Goal: Communication & Community: Answer question/provide support

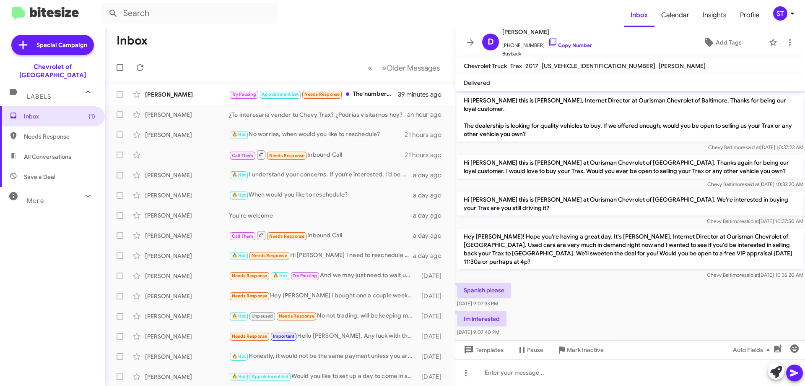
scroll to position [33, 0]
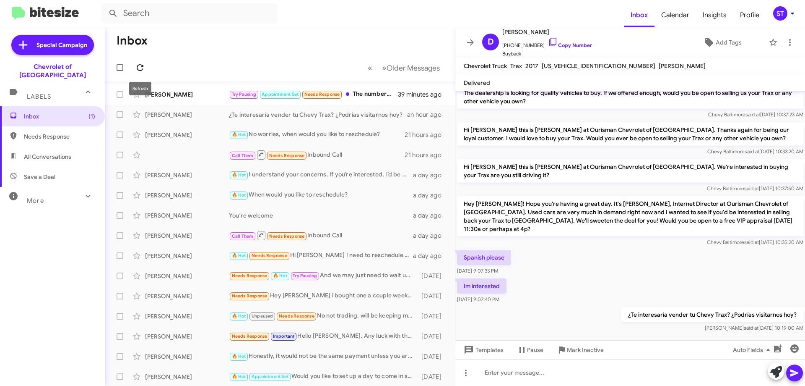
click at [141, 67] on icon at bounding box center [140, 68] width 10 height 10
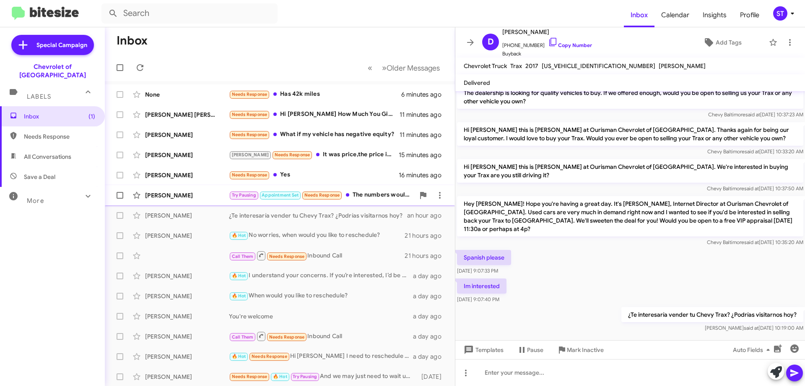
click at [187, 190] on div "[PERSON_NAME] Try Pausing Appointment Set Needs Response The numbers wouldn't c…" at bounding box center [280, 195] width 337 height 17
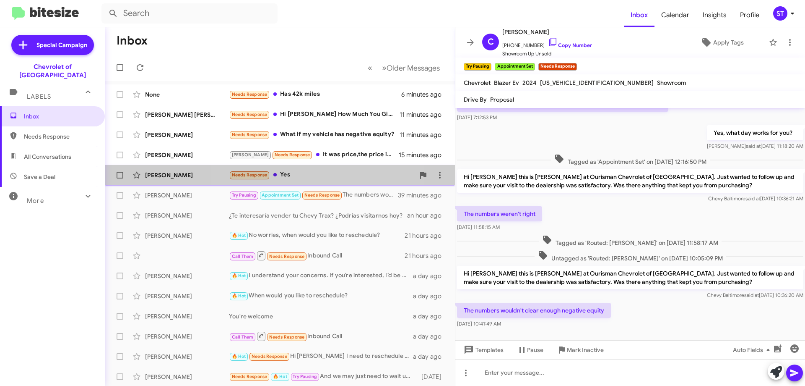
click at [303, 177] on div "Needs Response Yes" at bounding box center [322, 175] width 186 height 10
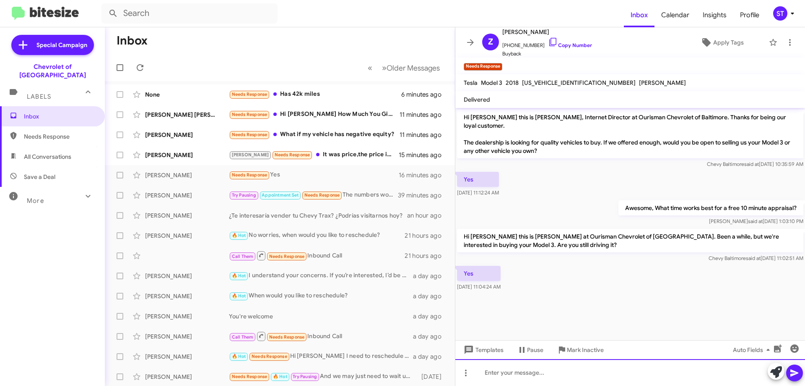
click at [515, 375] on div at bounding box center [631, 372] width 350 height 27
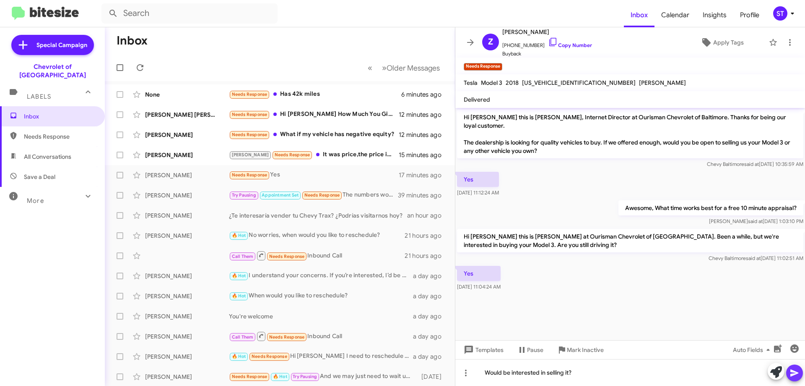
click at [795, 370] on icon at bounding box center [795, 372] width 10 height 10
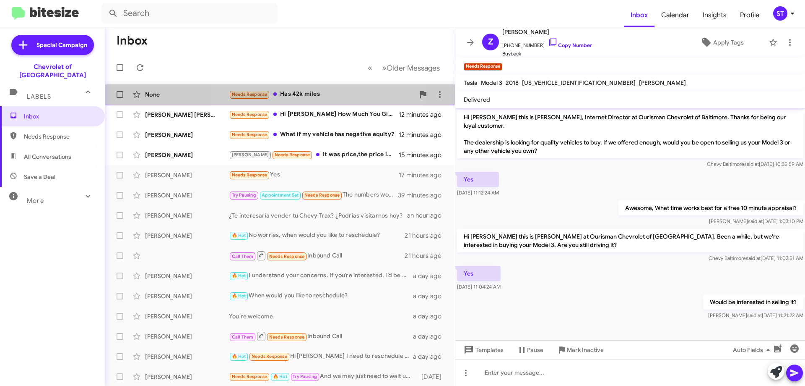
click at [306, 96] on div "Needs Response Has 42k miles" at bounding box center [322, 94] width 186 height 10
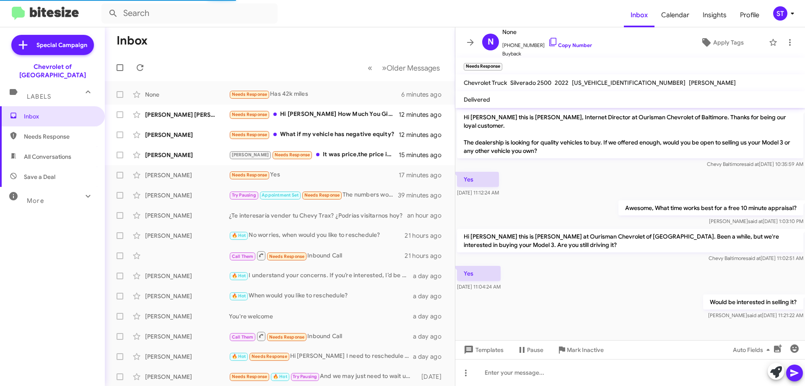
scroll to position [52, 0]
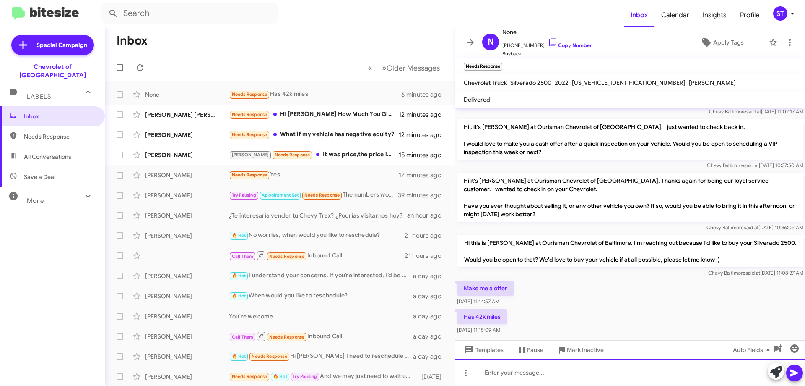
click at [511, 376] on div at bounding box center [631, 372] width 350 height 27
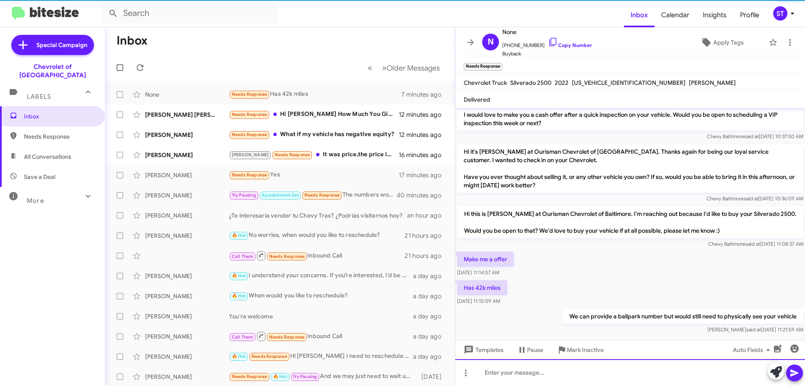
scroll to position [83, 0]
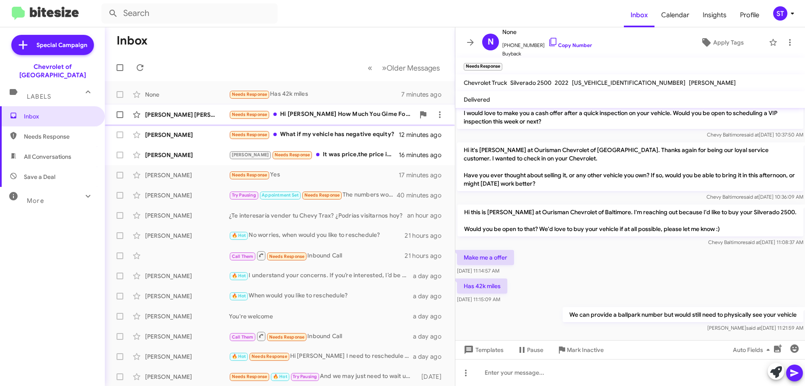
click at [343, 112] on div "Needs Response Hi [PERSON_NAME] How Much You Gime For My Toyota Tacoma 2024 [PE…" at bounding box center [322, 114] width 186 height 10
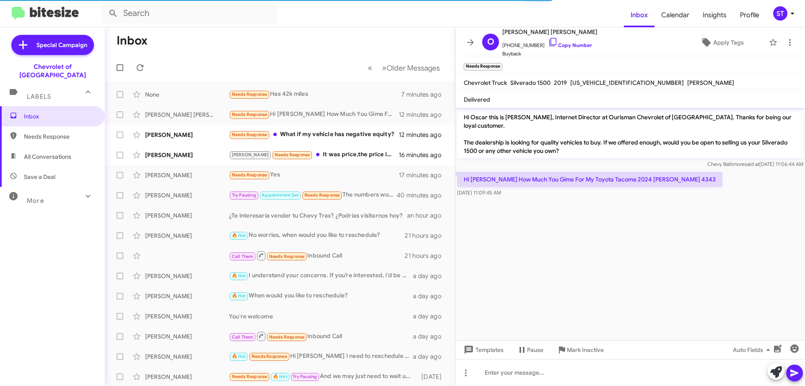
drag, startPoint x: 789, startPoint y: 306, endPoint x: 610, endPoint y: 302, distance: 179.2
click at [587, 279] on cdk-virtual-scroll-viewport "Hi Oscar this is [PERSON_NAME], Internet Director at Ourisman Chevrolet of [GEO…" at bounding box center [631, 224] width 350 height 232
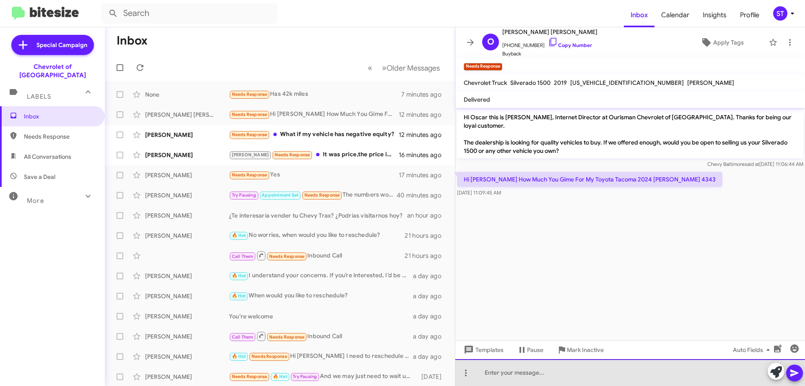
click at [542, 378] on div at bounding box center [631, 372] width 350 height 27
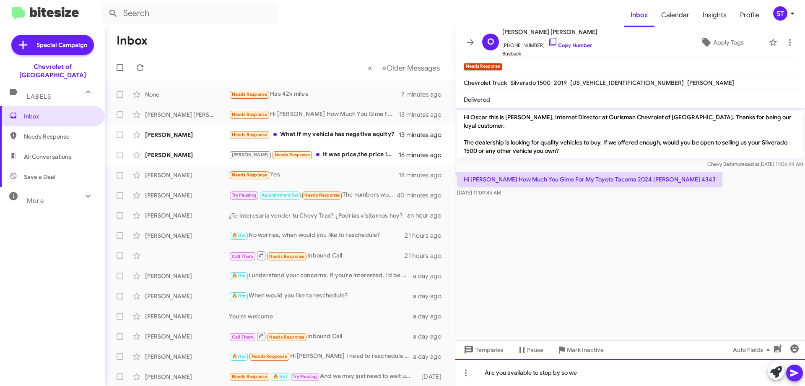
click at [625, 383] on div "Are you available to stop by so we" at bounding box center [631, 372] width 350 height 27
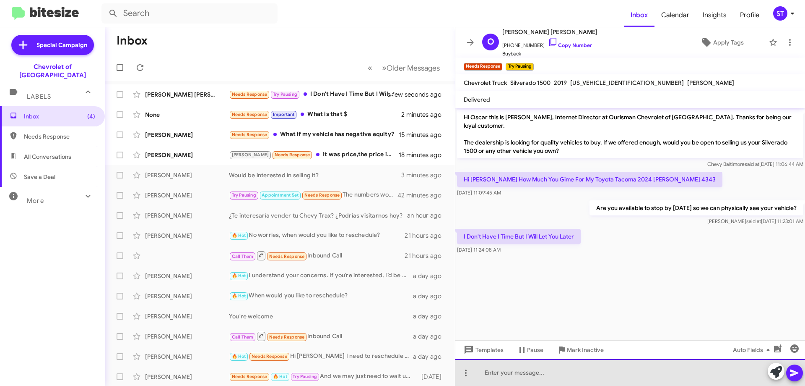
click at [521, 377] on div at bounding box center [631, 372] width 350 height 27
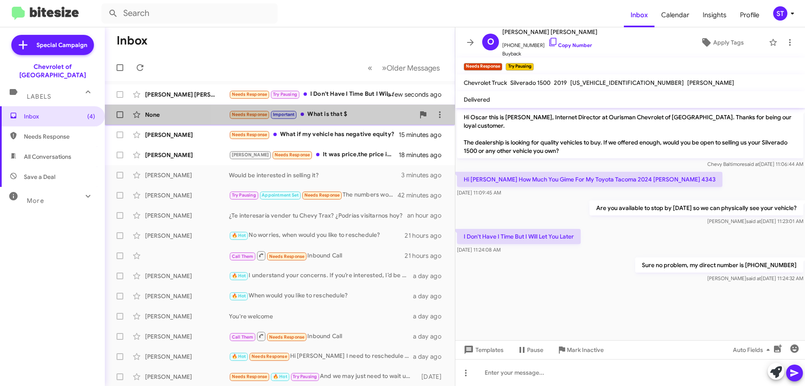
click at [341, 111] on div "Needs Response Important What is that $" at bounding box center [322, 114] width 186 height 10
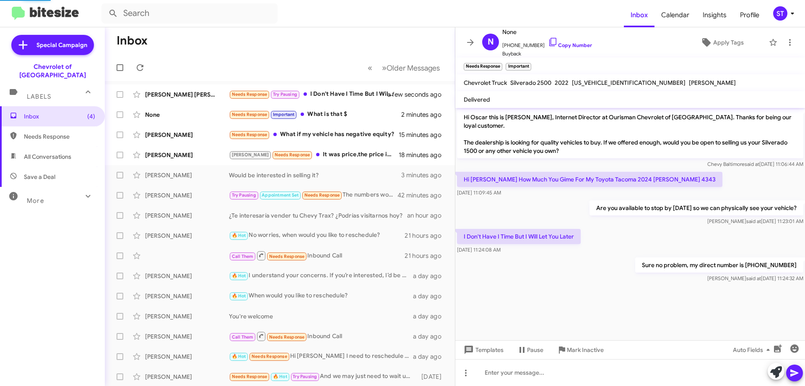
scroll to position [114, 0]
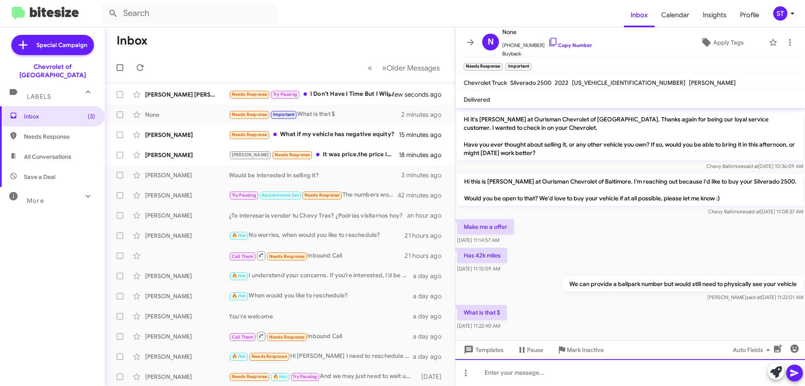
click at [529, 375] on div at bounding box center [631, 372] width 350 height 27
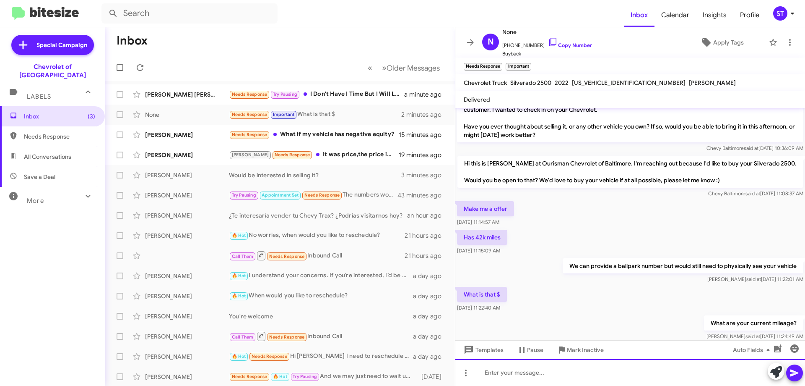
scroll to position [144, 0]
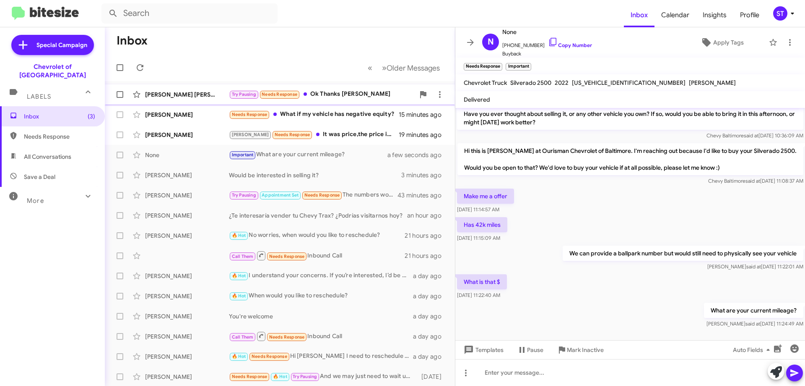
click at [328, 90] on div "Try Pausing Needs Response Ok Thanks [PERSON_NAME]" at bounding box center [322, 94] width 186 height 10
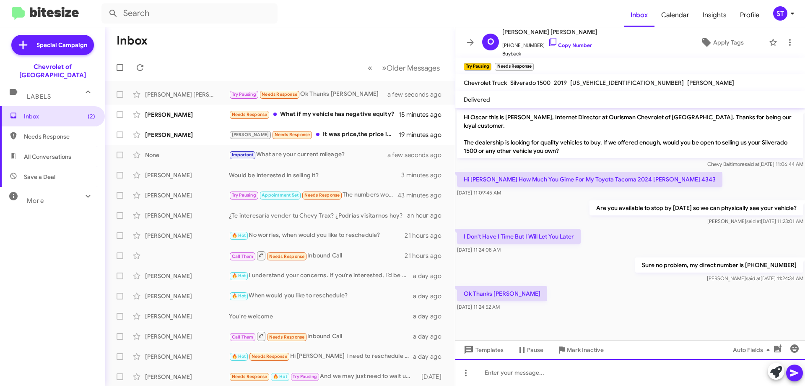
click at [503, 377] on div at bounding box center [631, 372] width 350 height 27
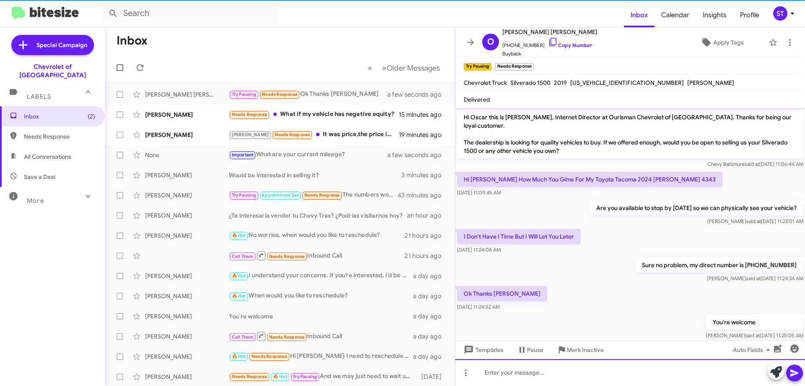
scroll to position [8, 0]
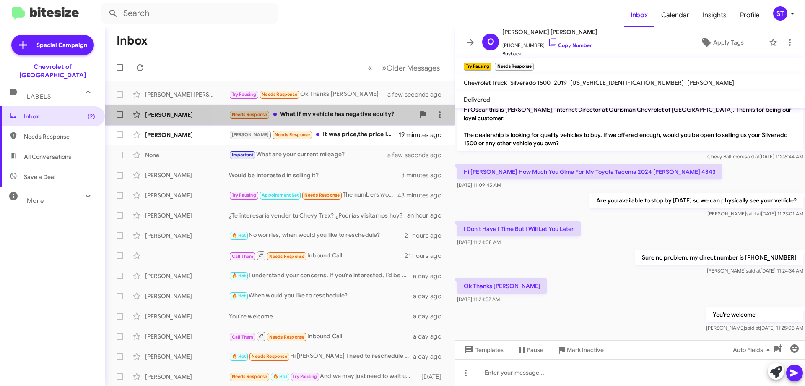
click at [332, 110] on div "Needs Response What if my vehicle has negative equity?" at bounding box center [322, 114] width 186 height 10
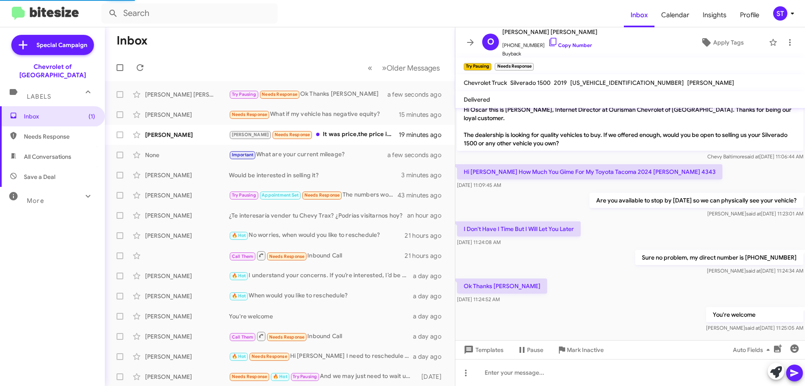
scroll to position [186, 0]
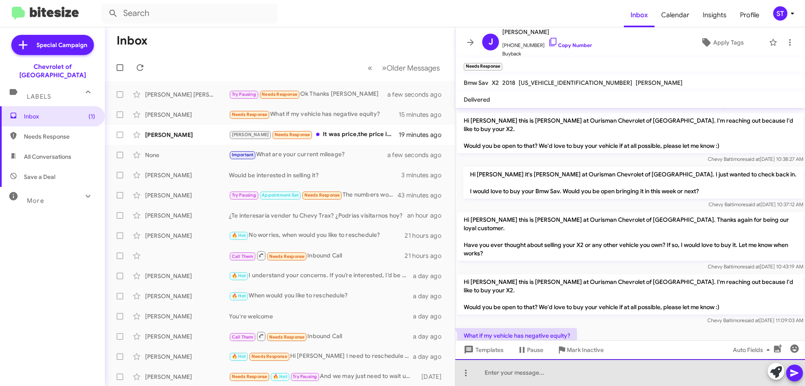
click at [535, 378] on div at bounding box center [631, 372] width 350 height 27
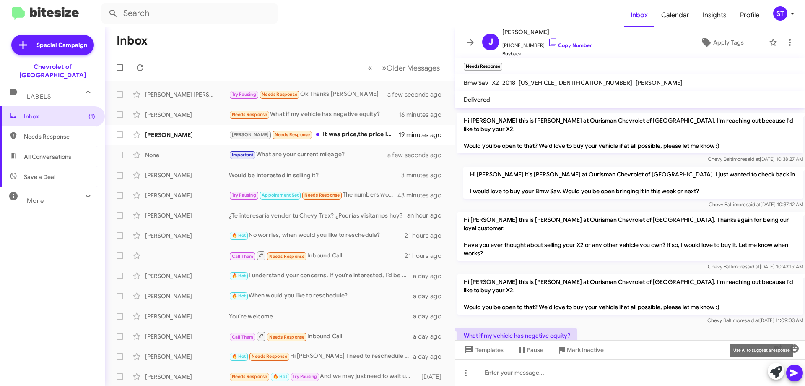
click at [773, 372] on icon at bounding box center [777, 372] width 12 height 12
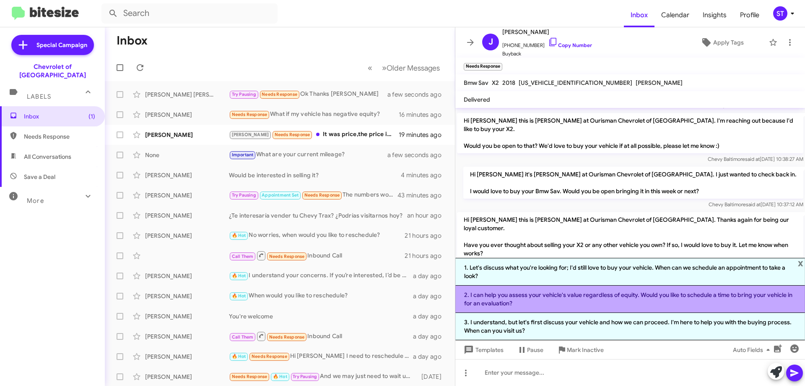
click at [493, 303] on li "2. I can help you assess your vehicle's value regardless of equity. Would you l…" at bounding box center [631, 298] width 350 height 27
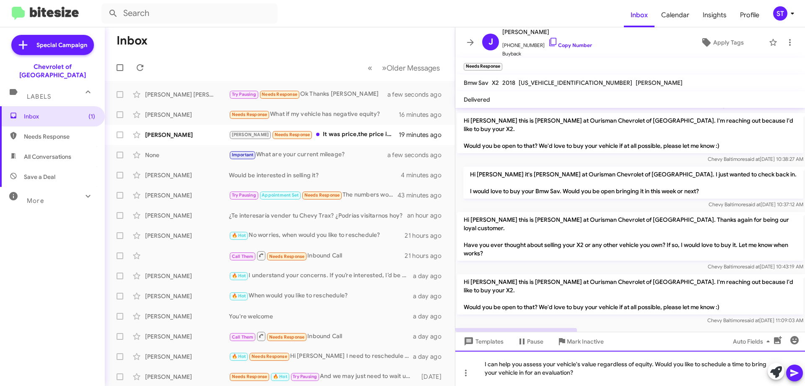
click at [637, 378] on div "I can help you assess your vehicle's value regardless of equity. Would you like…" at bounding box center [631, 367] width 350 height 35
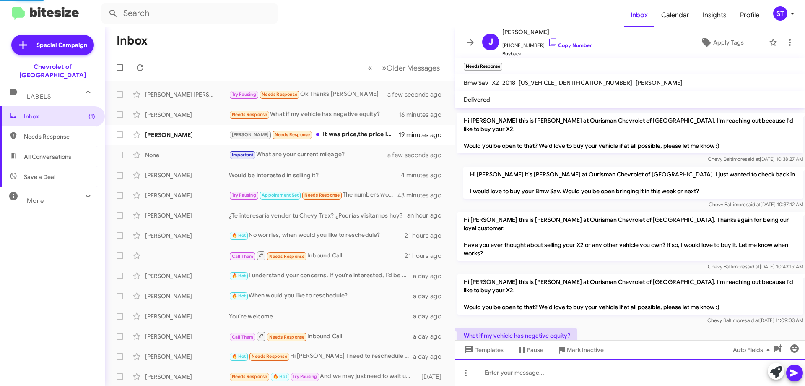
scroll to position [0, 0]
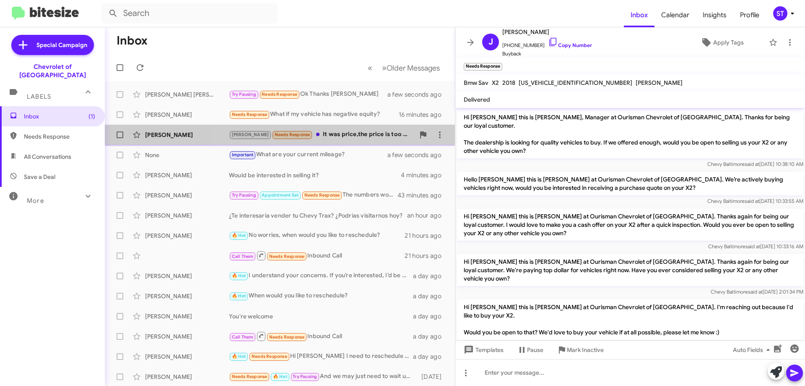
click at [350, 132] on div "[PERSON_NAME] Needs Response It was price,the price is too high." at bounding box center [322, 135] width 186 height 10
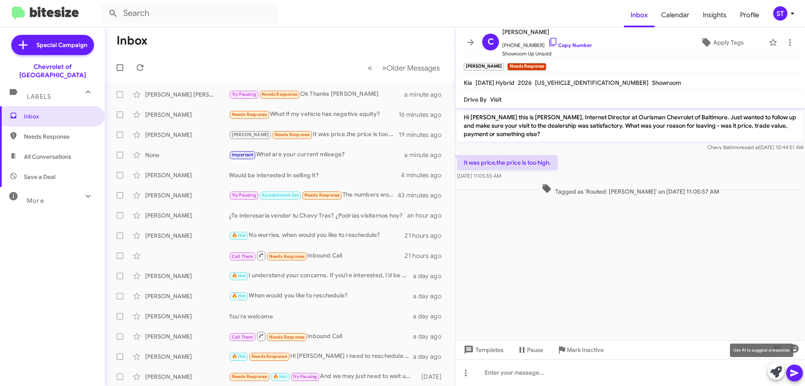
click at [777, 369] on icon at bounding box center [777, 372] width 12 height 12
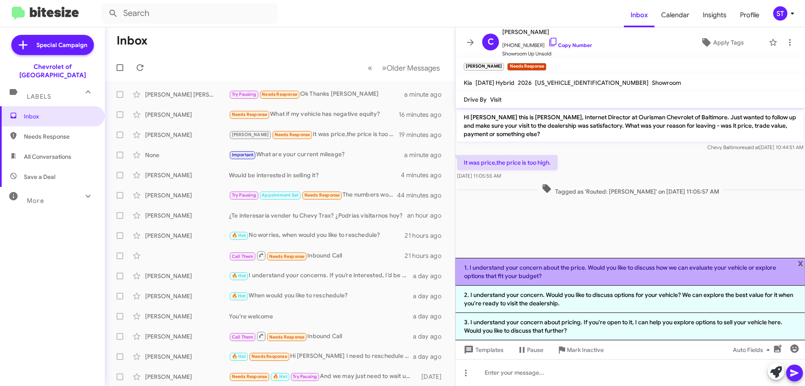
click at [541, 271] on li "1. I understand your concern about the price. Would you like to discuss how we …" at bounding box center [631, 272] width 350 height 28
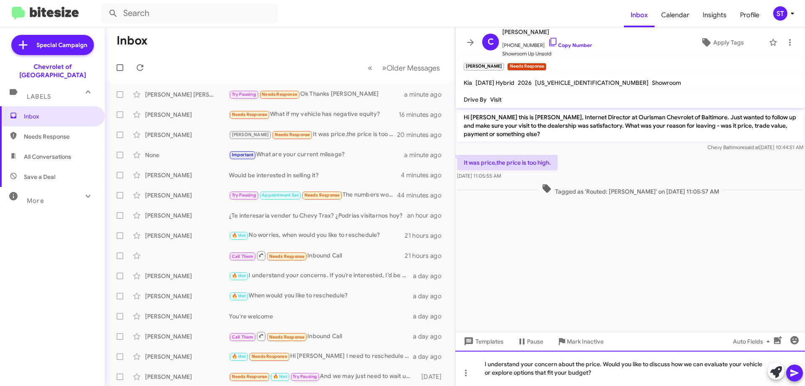
click at [633, 377] on div "I understand your concern about the price. Would you like to discuss how we can…" at bounding box center [631, 367] width 350 height 35
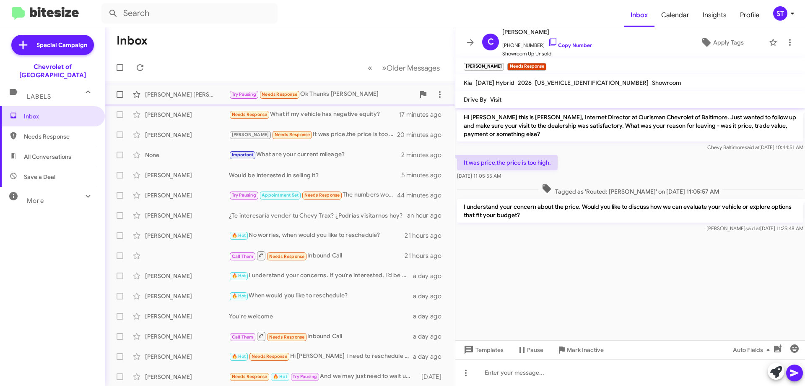
click at [327, 99] on div "[PERSON_NAME] [PERSON_NAME] Try Pausing Needs Response Ok Thanks [PERSON_NAME] …" at bounding box center [280, 94] width 337 height 17
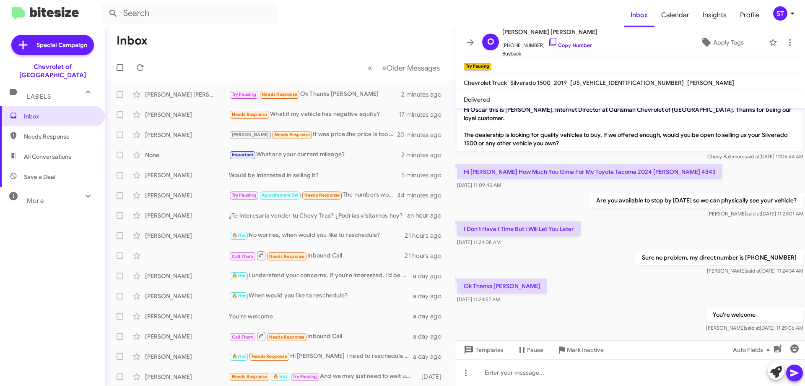
click at [244, 48] on mat-toolbar-row "Inbox" at bounding box center [280, 40] width 350 height 27
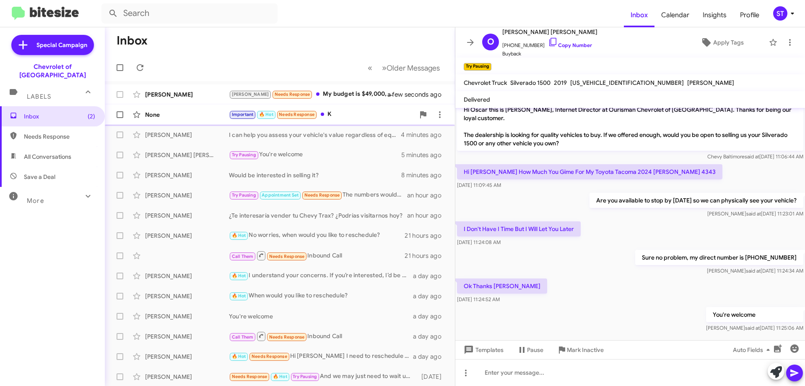
click at [339, 116] on div "Important 🔥 Hot Needs Response K" at bounding box center [322, 114] width 186 height 10
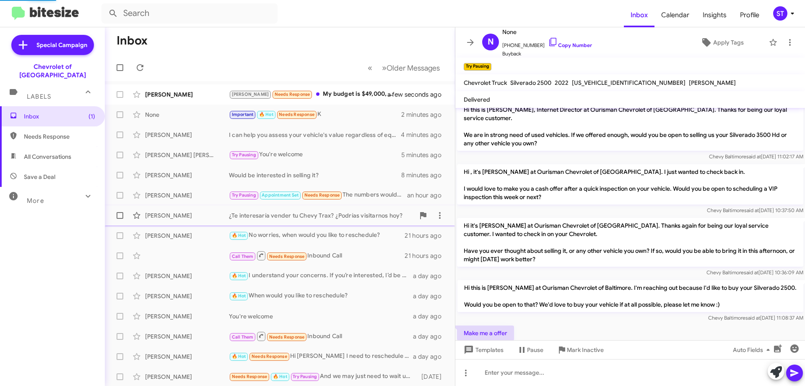
scroll to position [206, 0]
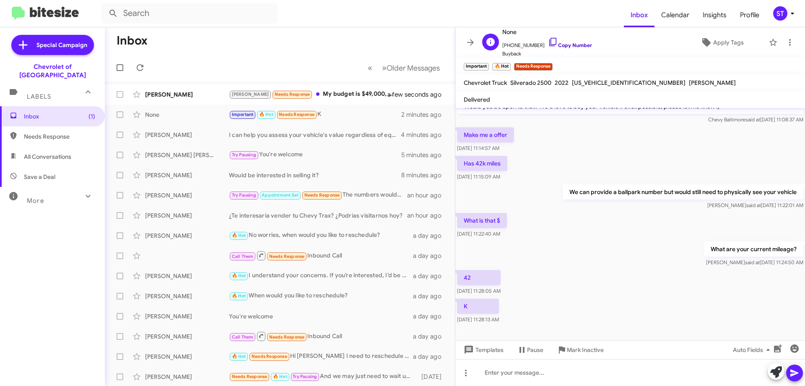
click at [548, 42] on icon at bounding box center [553, 42] width 10 height 10
drag, startPoint x: 633, startPoint y: 83, endPoint x: 468, endPoint y: 83, distance: 165.3
click at [465, 86] on div "Chevrolet Truck Silverado 2500 2022 [US_VEHICLE_IDENTIFICATION_NUMBER] [PERSON_…" at bounding box center [600, 83] width 276 height 10
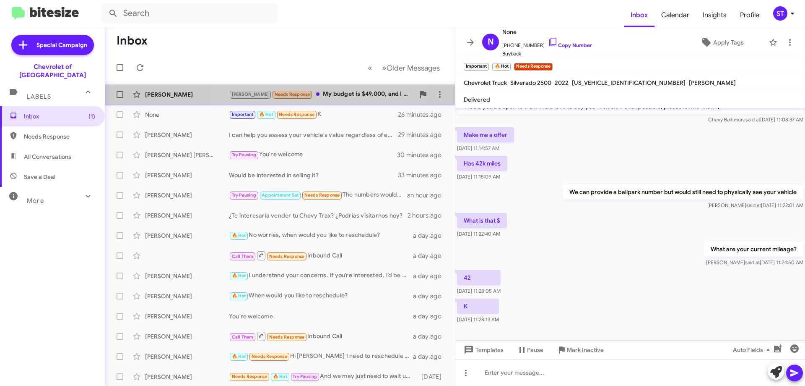
click at [321, 91] on div "[PERSON_NAME] Needs Response My budget is $49,000, and I can't afford more than…" at bounding box center [322, 94] width 186 height 10
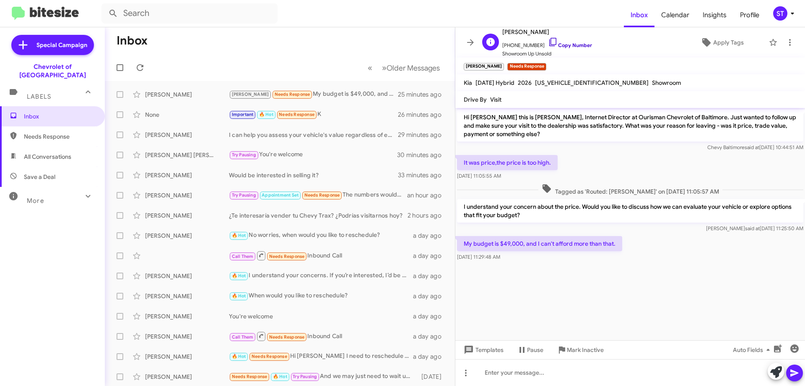
click at [548, 41] on icon at bounding box center [553, 42] width 10 height 10
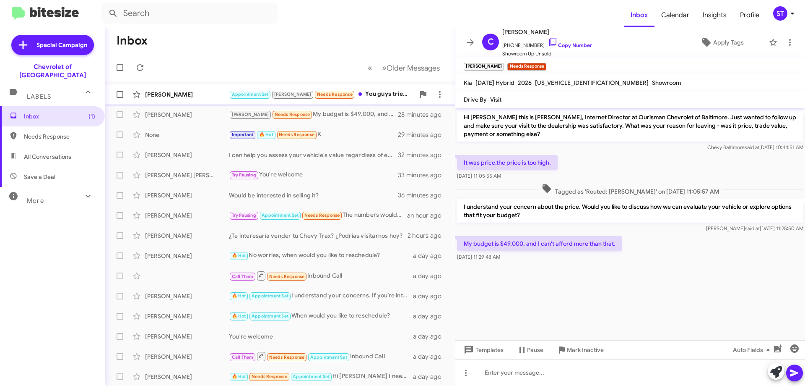
click at [363, 95] on div "Appointment Set [PERSON_NAME] Needs Response You guys tried to sell me a truck …" at bounding box center [322, 94] width 186 height 10
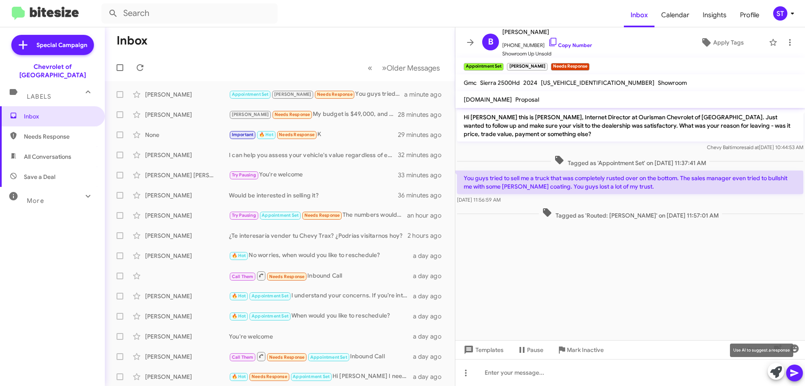
click at [775, 369] on icon at bounding box center [777, 372] width 12 height 12
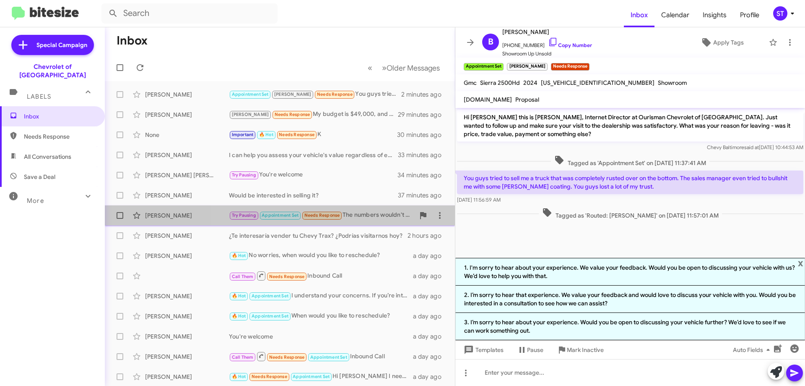
click at [359, 212] on div "Try Pausing Appointment Set Needs Response The numbers wouldn't clear enough ne…" at bounding box center [322, 215] width 186 height 10
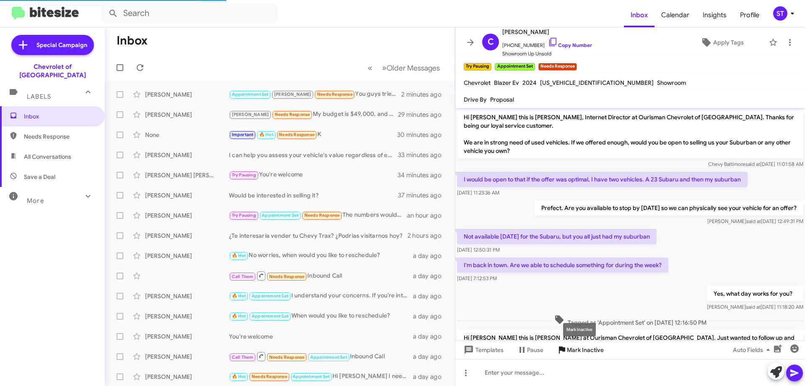
scroll to position [177, 0]
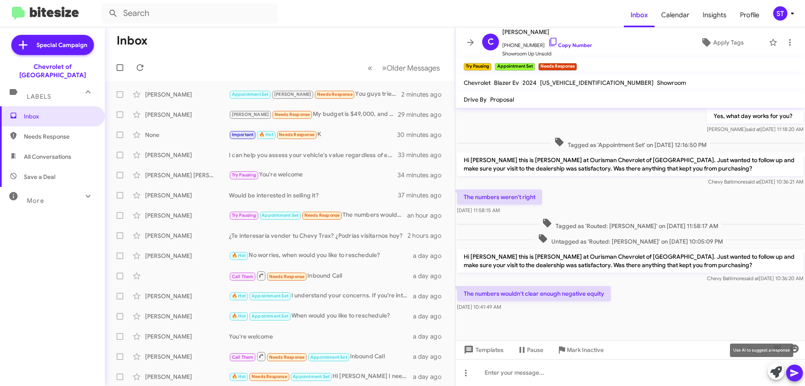
click at [777, 370] on icon at bounding box center [777, 372] width 12 height 12
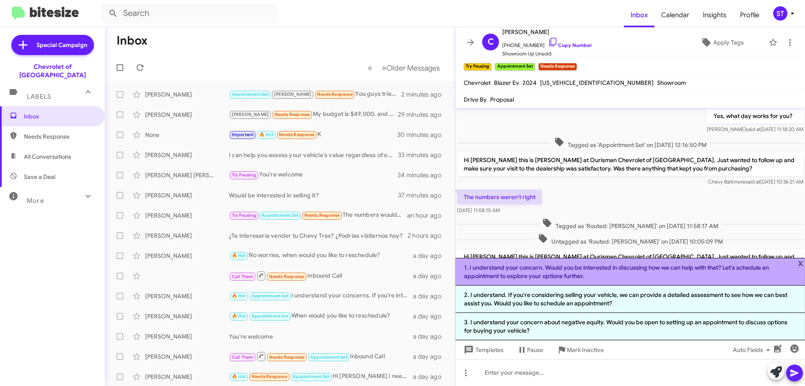
click at [547, 272] on li "1. I understand your concern. Would you be interested in discussing how we can …" at bounding box center [631, 272] width 350 height 28
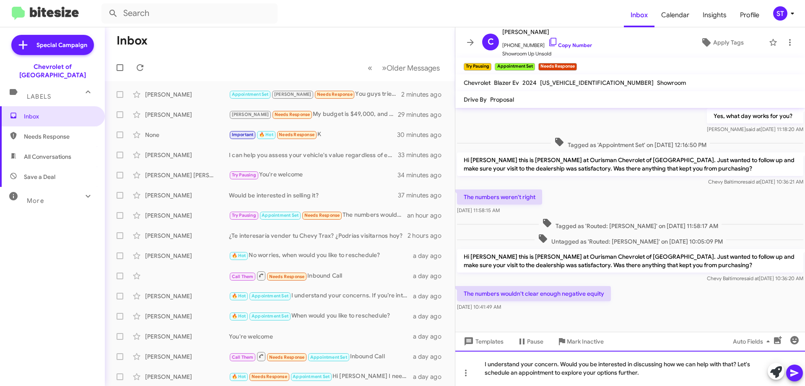
click at [685, 382] on div "I understand your concern. Would you be interested in discussing how we can hel…" at bounding box center [631, 367] width 350 height 35
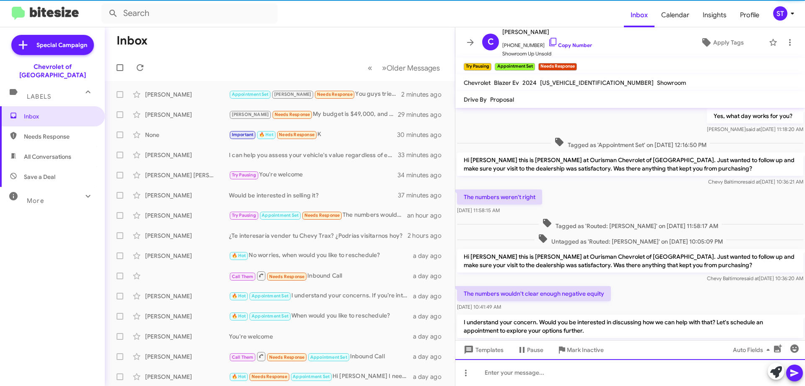
scroll to position [0, 0]
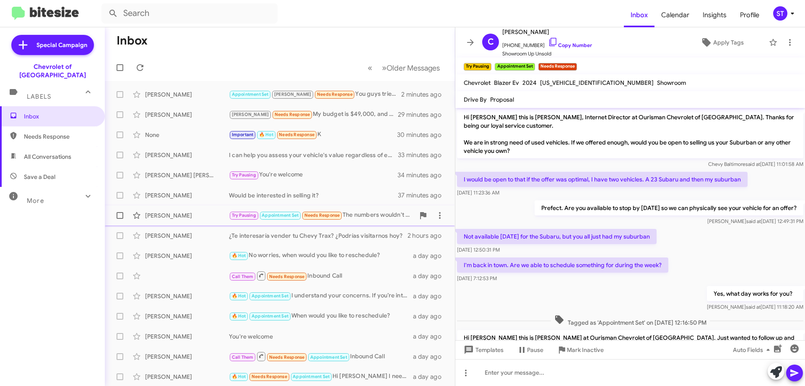
click at [336, 212] on small "Needs Response" at bounding box center [321, 215] width 39 height 8
click at [140, 66] on icon at bounding box center [140, 68] width 10 height 10
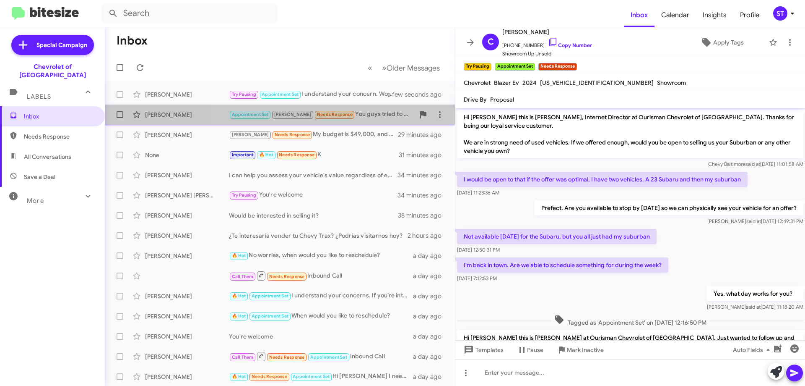
click at [357, 115] on div "Appointment Set [PERSON_NAME] Needs Response You guys tried to sell me a truck …" at bounding box center [322, 114] width 186 height 10
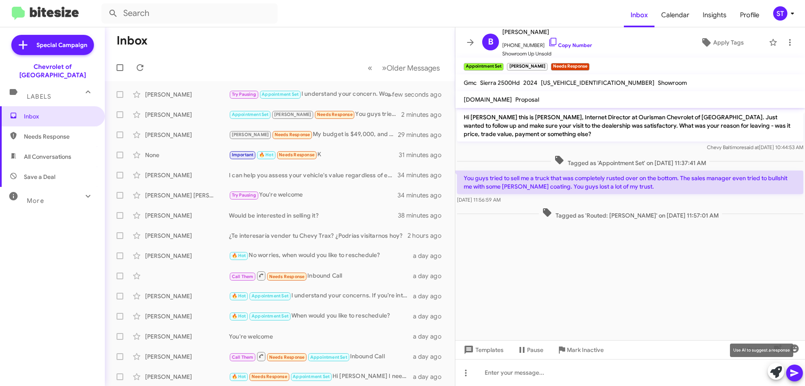
click at [778, 372] on icon at bounding box center [777, 372] width 12 height 12
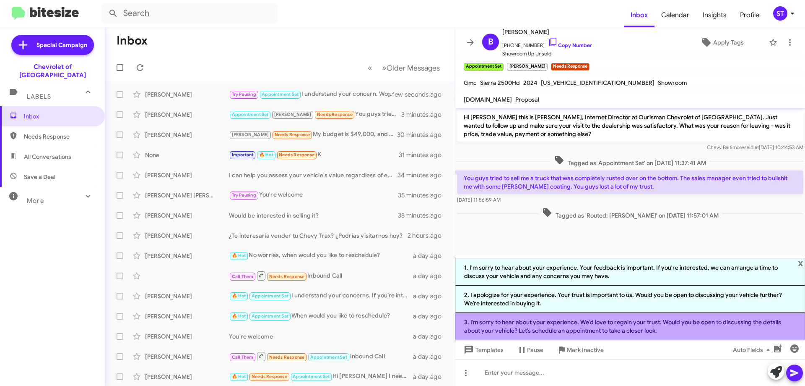
click at [551, 331] on li "3. I’m sorry to hear about your experience. We’d love to regain your trust. Wou…" at bounding box center [631, 326] width 350 height 27
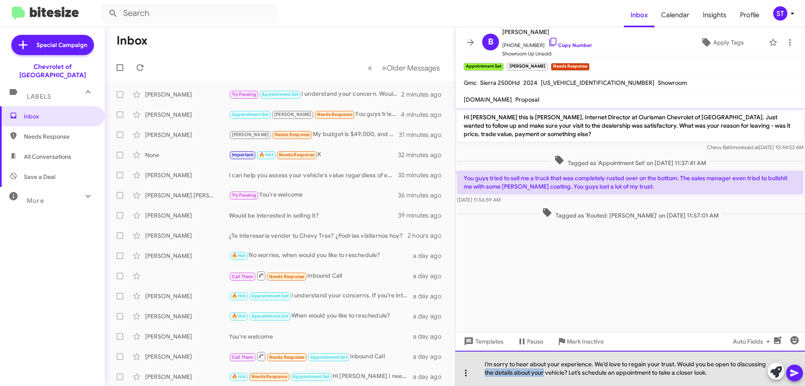
drag, startPoint x: 545, startPoint y: 372, endPoint x: 474, endPoint y: 373, distance: 70.9
click at [485, 368] on div "I’m sorry to hear about your experience. We’d love to regain your trust. Would …" at bounding box center [631, 367] width 350 height 35
drag, startPoint x: 709, startPoint y: 374, endPoint x: 563, endPoint y: 372, distance: 145.2
click at [563, 372] on div "I’m sorry to hear about your experience. We’d love to regain your trust. Would …" at bounding box center [631, 367] width 350 height 35
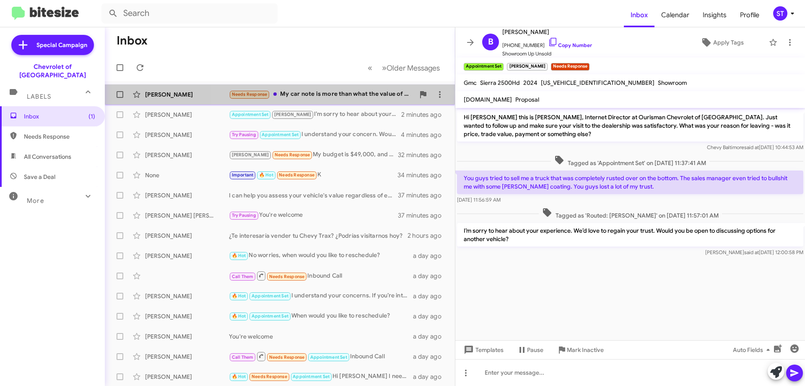
click at [341, 93] on div "Needs Response My car note is more than what the value of the car is so probabl…" at bounding box center [322, 94] width 186 height 10
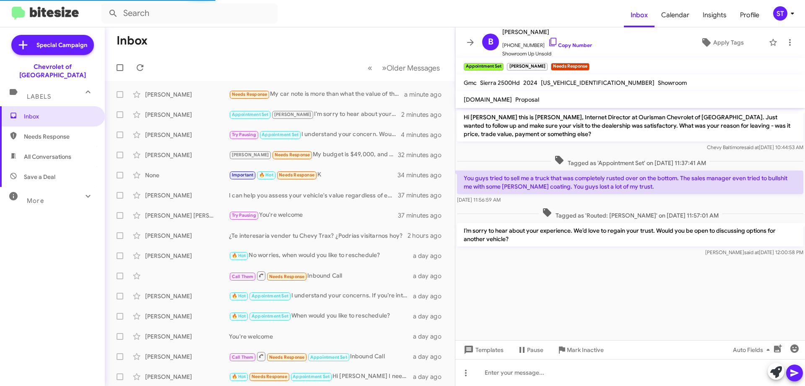
scroll to position [24, 0]
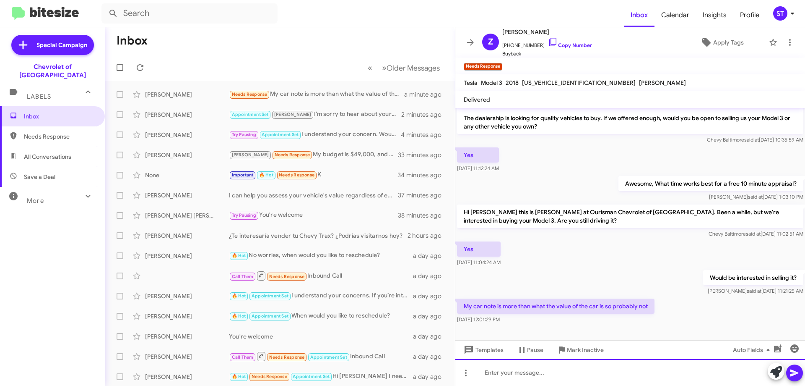
click at [580, 365] on div at bounding box center [631, 372] width 350 height 27
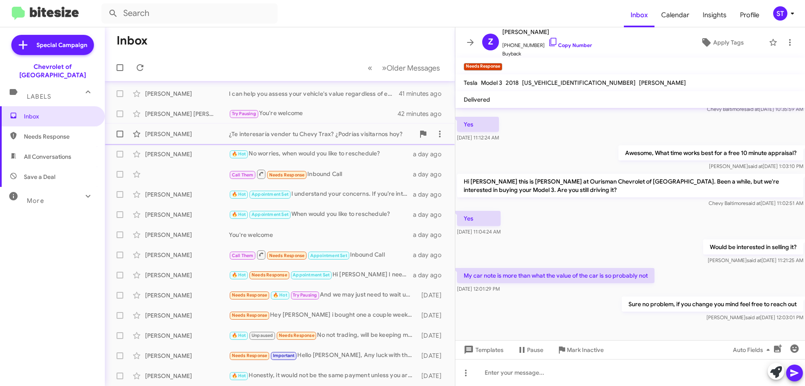
scroll to position [0, 0]
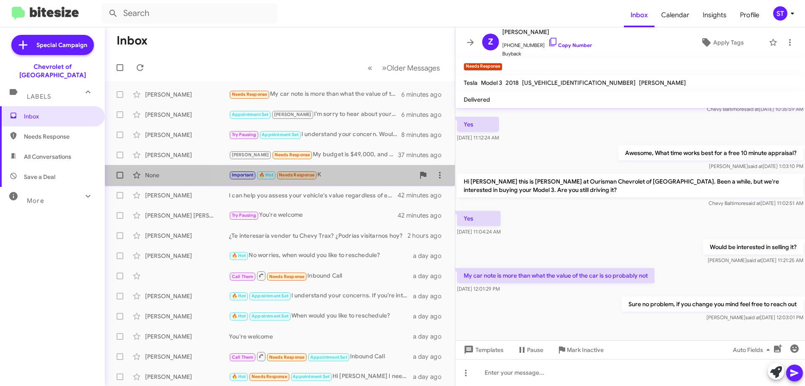
click at [341, 175] on div "Important 🔥 Hot Needs Response K" at bounding box center [322, 175] width 186 height 10
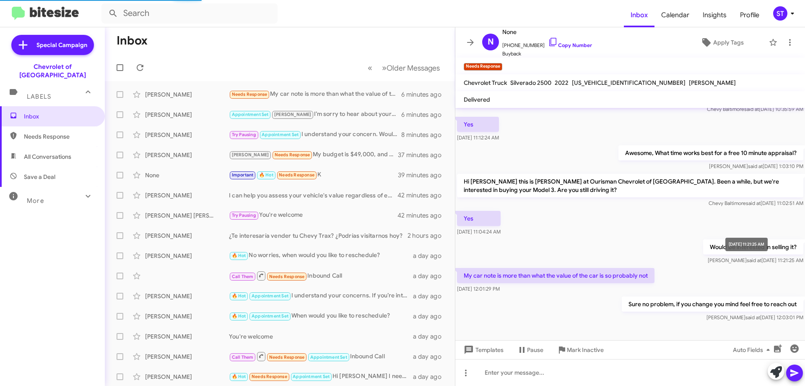
scroll to position [206, 0]
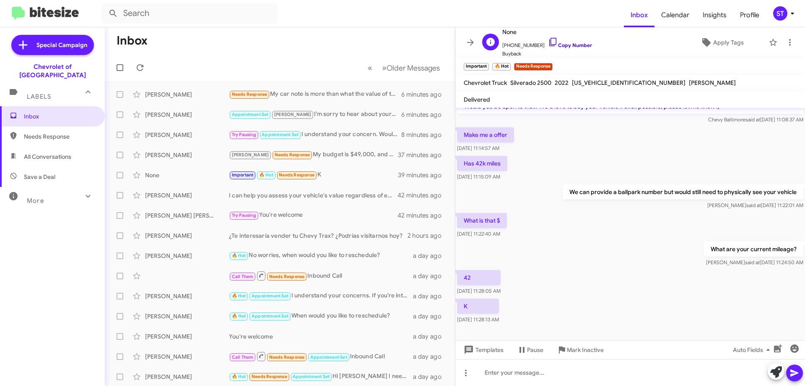
click at [548, 40] on icon at bounding box center [553, 42] width 10 height 10
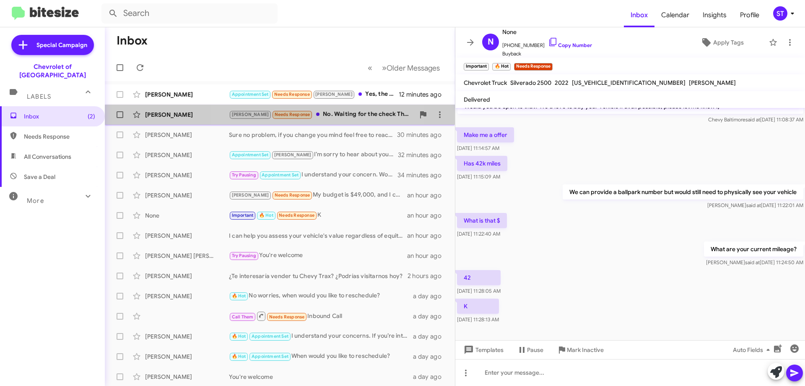
click at [320, 119] on div "[PERSON_NAME] Needs Response No. Waiting for the check Thanks" at bounding box center [322, 114] width 186 height 10
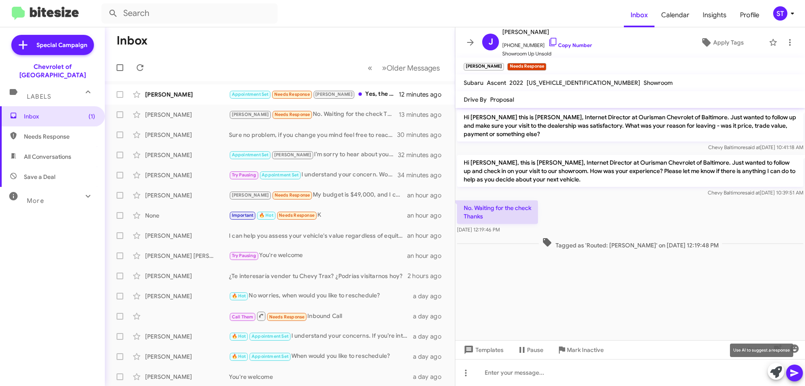
click at [774, 374] on icon at bounding box center [777, 372] width 12 height 12
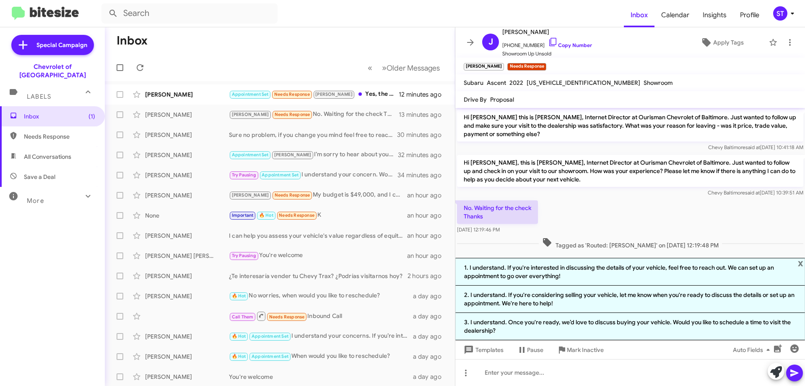
click at [516, 327] on mat-tooltip-component "Pause Conversation" at bounding box center [530, 329] width 57 height 25
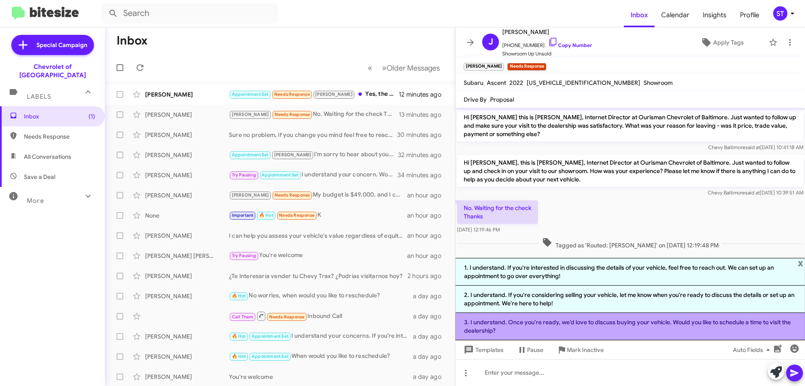
click at [487, 321] on li "3. I understand. Once you're ready, we’d love to discuss buying your vehicle. W…" at bounding box center [631, 326] width 350 height 27
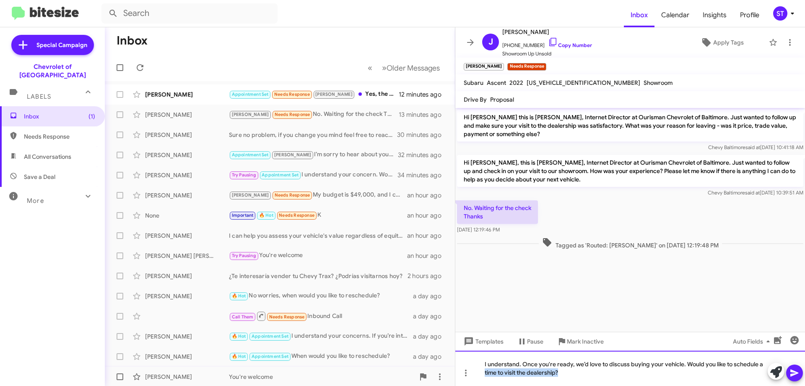
drag, startPoint x: 580, startPoint y: 373, endPoint x: 391, endPoint y: 371, distance: 189.2
click at [404, 373] on div "Inbox « Previous » Next Older Messages [PERSON_NAME] Appointment Set Needs Resp…" at bounding box center [455, 206] width 701 height 358
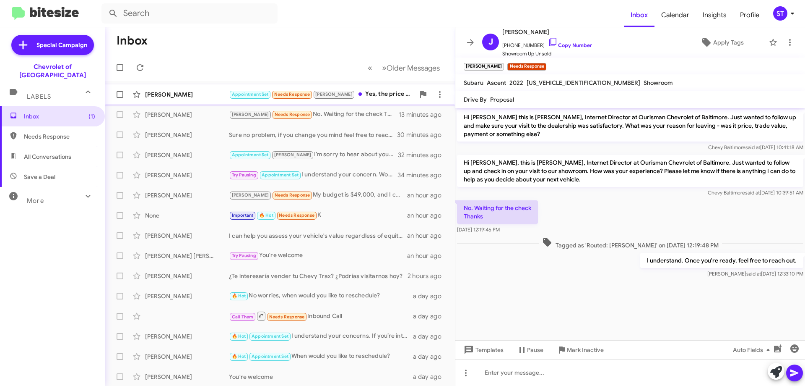
click at [364, 89] on div "[PERSON_NAME] Appointment Set Needs Response [PERSON_NAME], the price of the ca…" at bounding box center [280, 94] width 337 height 17
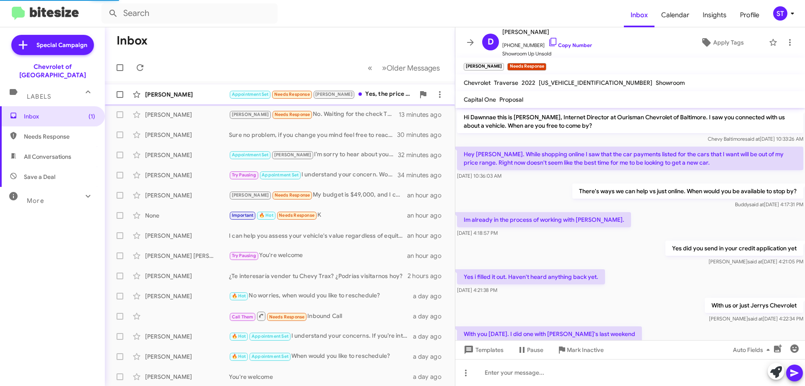
scroll to position [288, 0]
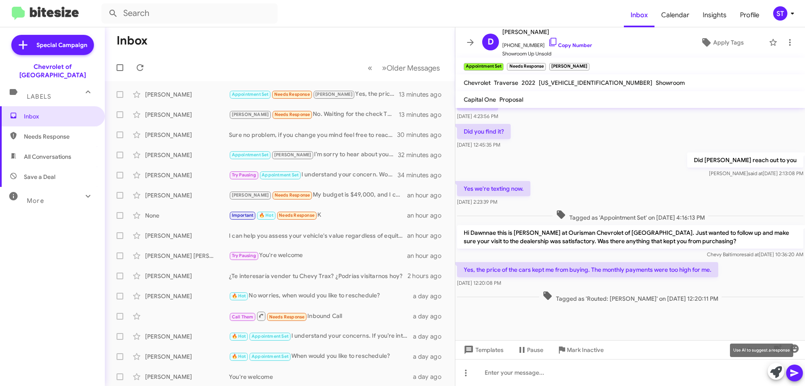
click at [775, 371] on icon at bounding box center [777, 372] width 12 height 12
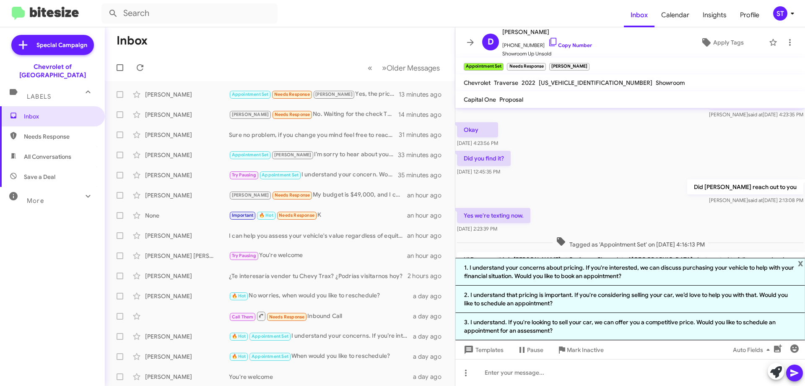
scroll to position [370, 0]
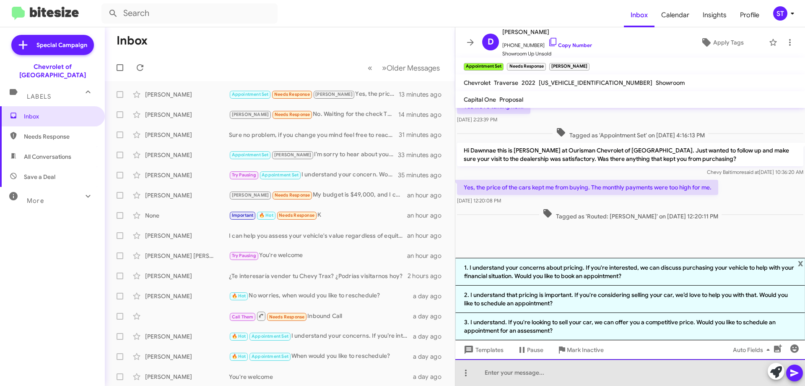
click at [505, 376] on div at bounding box center [631, 372] width 350 height 27
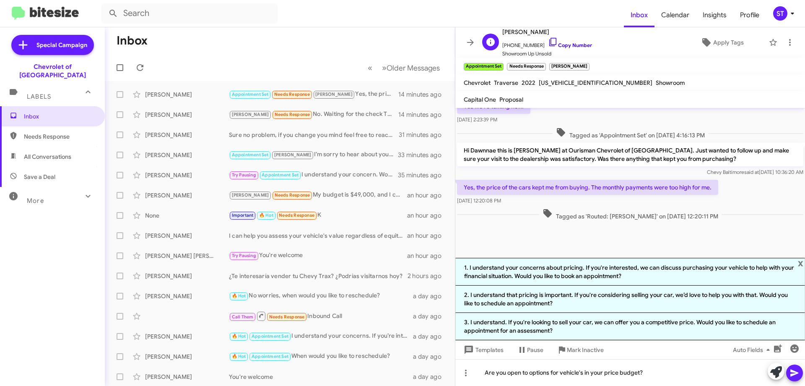
click at [548, 43] on icon at bounding box center [553, 42] width 10 height 10
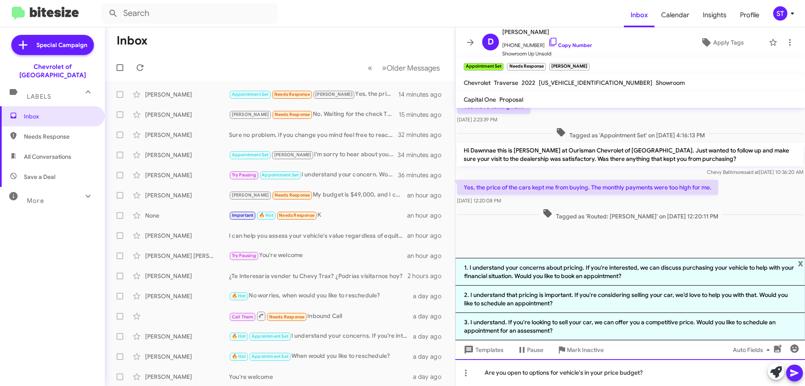
click at [669, 372] on div "Are you open to options for vehicle's in your price budget?" at bounding box center [631, 372] width 350 height 27
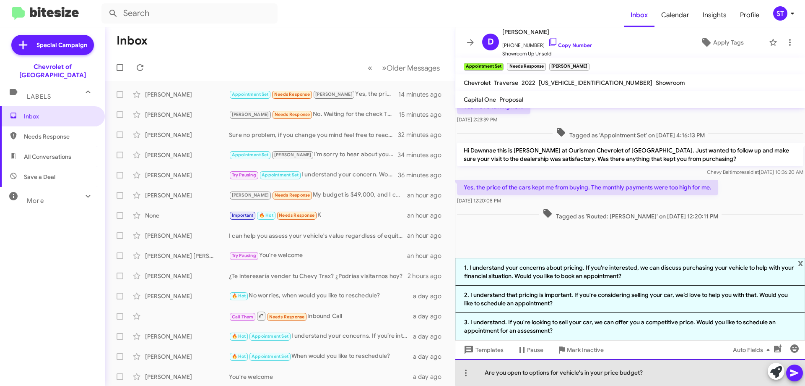
drag, startPoint x: 669, startPoint y: 372, endPoint x: 561, endPoint y: 378, distance: 108.9
click at [561, 378] on div "Are you open to options for vehicle's in your price budget?" at bounding box center [631, 372] width 350 height 27
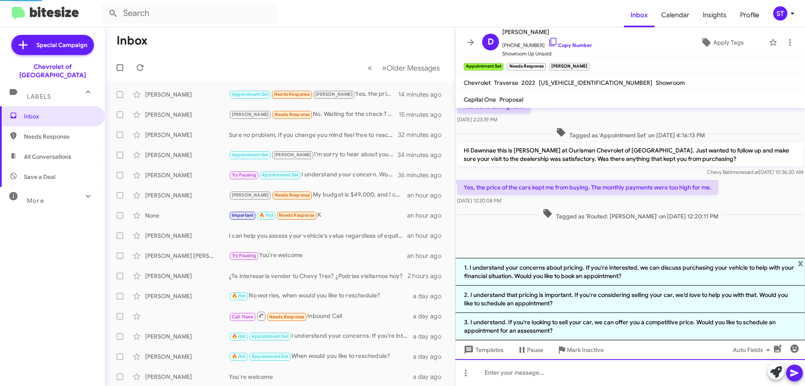
scroll to position [0, 0]
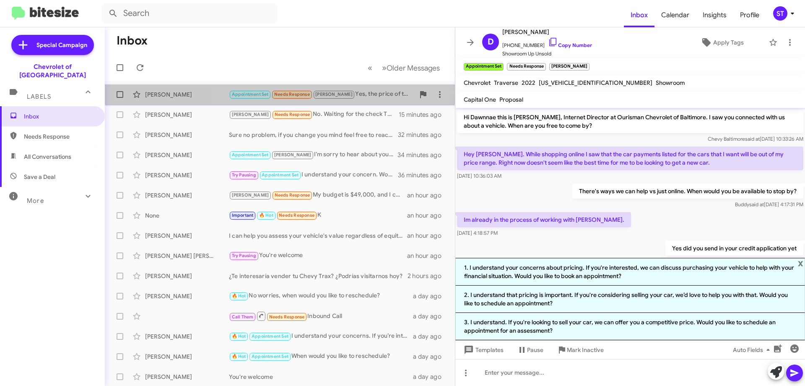
click at [349, 94] on div "Appointment Set Needs Response [PERSON_NAME], the price of the cars kept me fro…" at bounding box center [322, 94] width 186 height 10
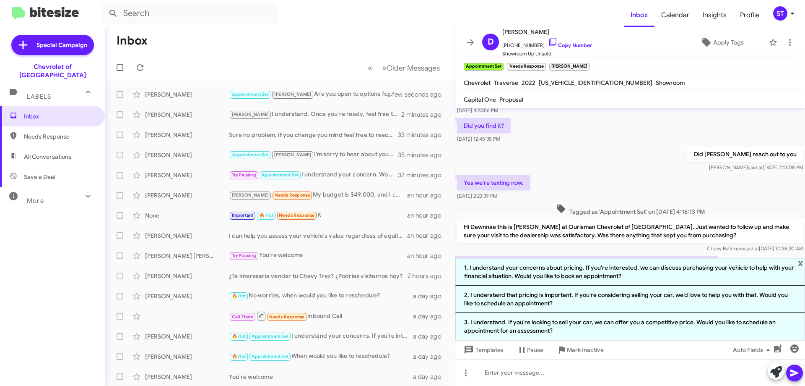
scroll to position [401, 0]
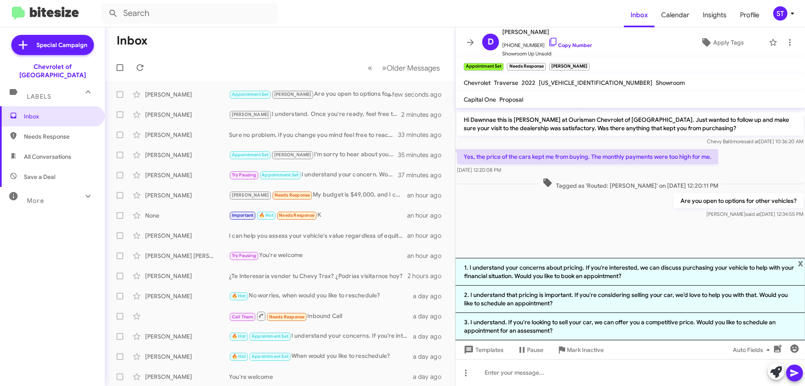
drag, startPoint x: 547, startPoint y: 223, endPoint x: 541, endPoint y: 225, distance: 6.1
click at [547, 223] on div at bounding box center [631, 239] width 350 height 38
click at [516, 240] on div at bounding box center [631, 239] width 350 height 38
click at [242, 63] on mat-toolbar-row "« Previous » Next Older Messages" at bounding box center [280, 67] width 350 height 27
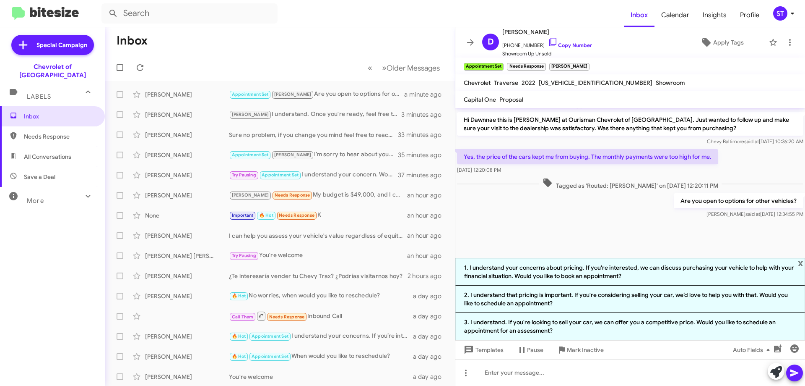
click at [243, 43] on mat-toolbar-row "Inbox" at bounding box center [280, 40] width 350 height 27
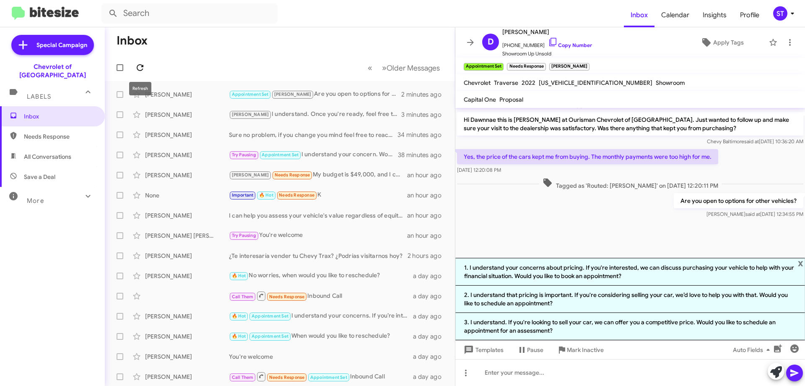
click at [142, 72] on icon at bounding box center [140, 68] width 10 height 10
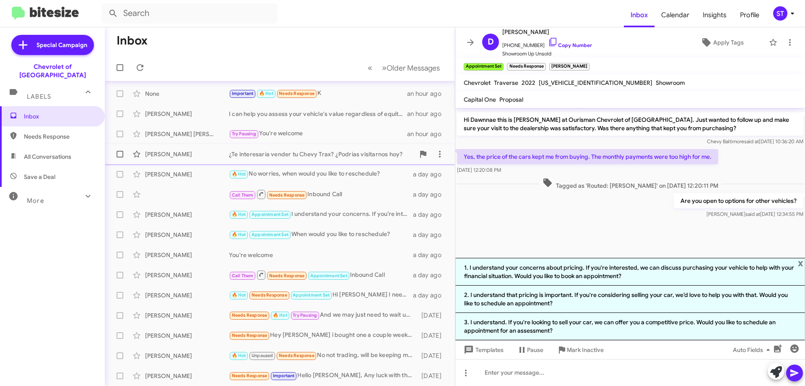
scroll to position [0, 0]
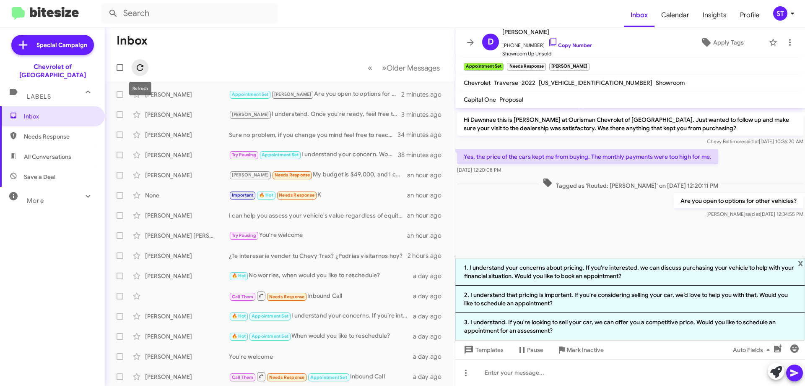
click at [138, 66] on icon at bounding box center [140, 68] width 10 height 10
